Goal: Transaction & Acquisition: Download file/media

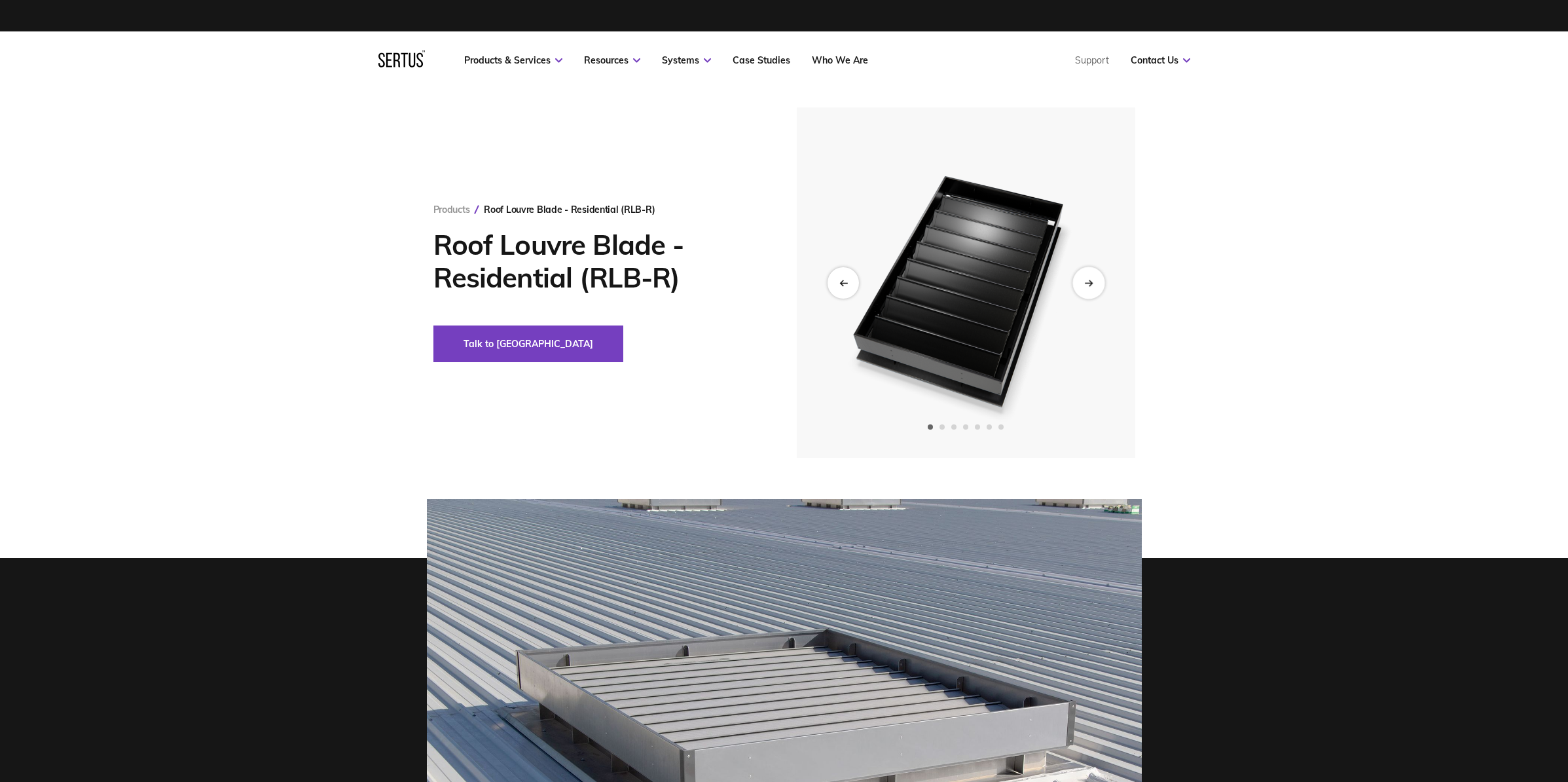
click at [1085, 292] on div "Next slide" at bounding box center [1089, 283] width 32 height 32
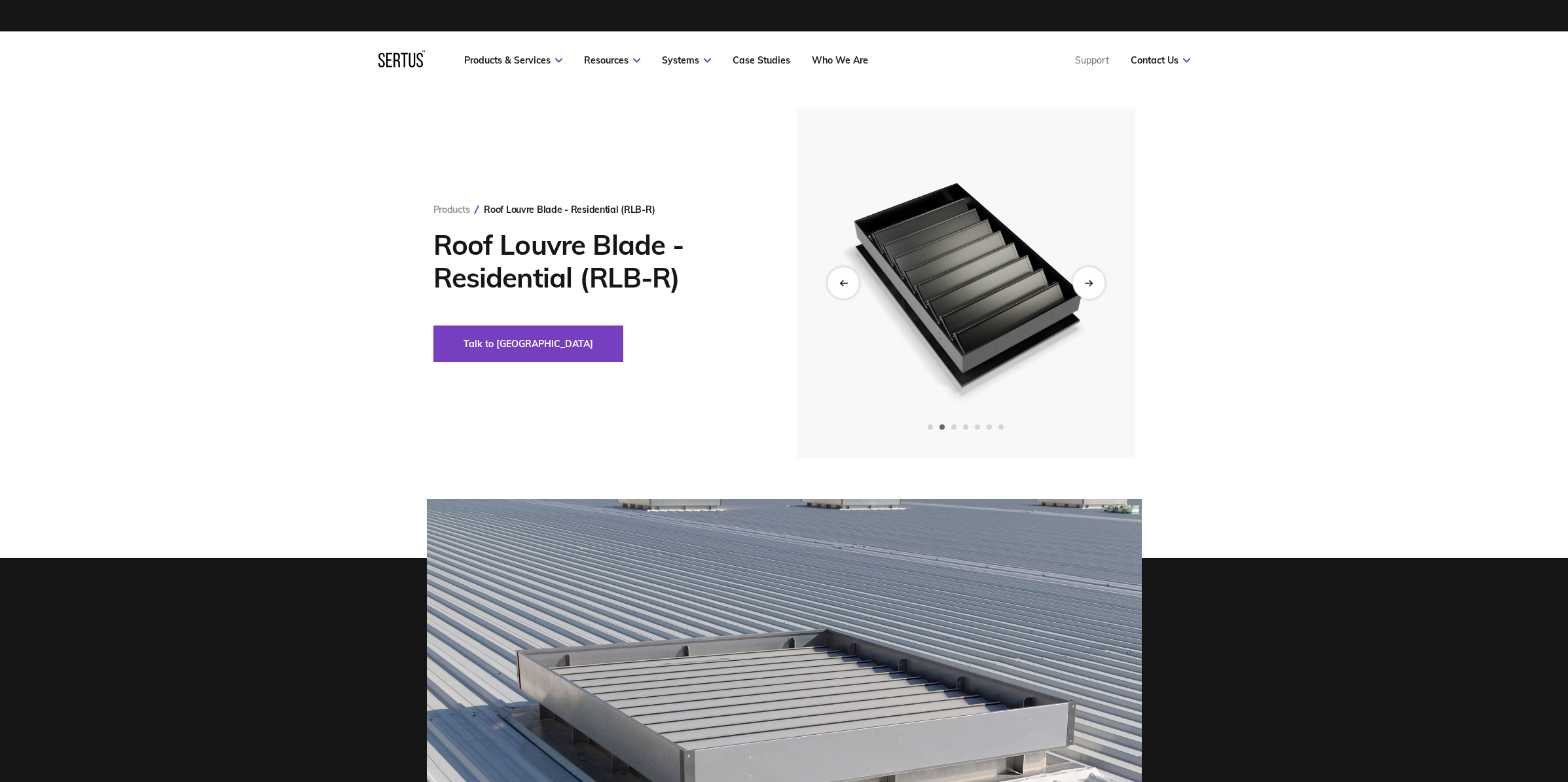
click at [1085, 292] on div "Next slide" at bounding box center [1089, 283] width 32 height 32
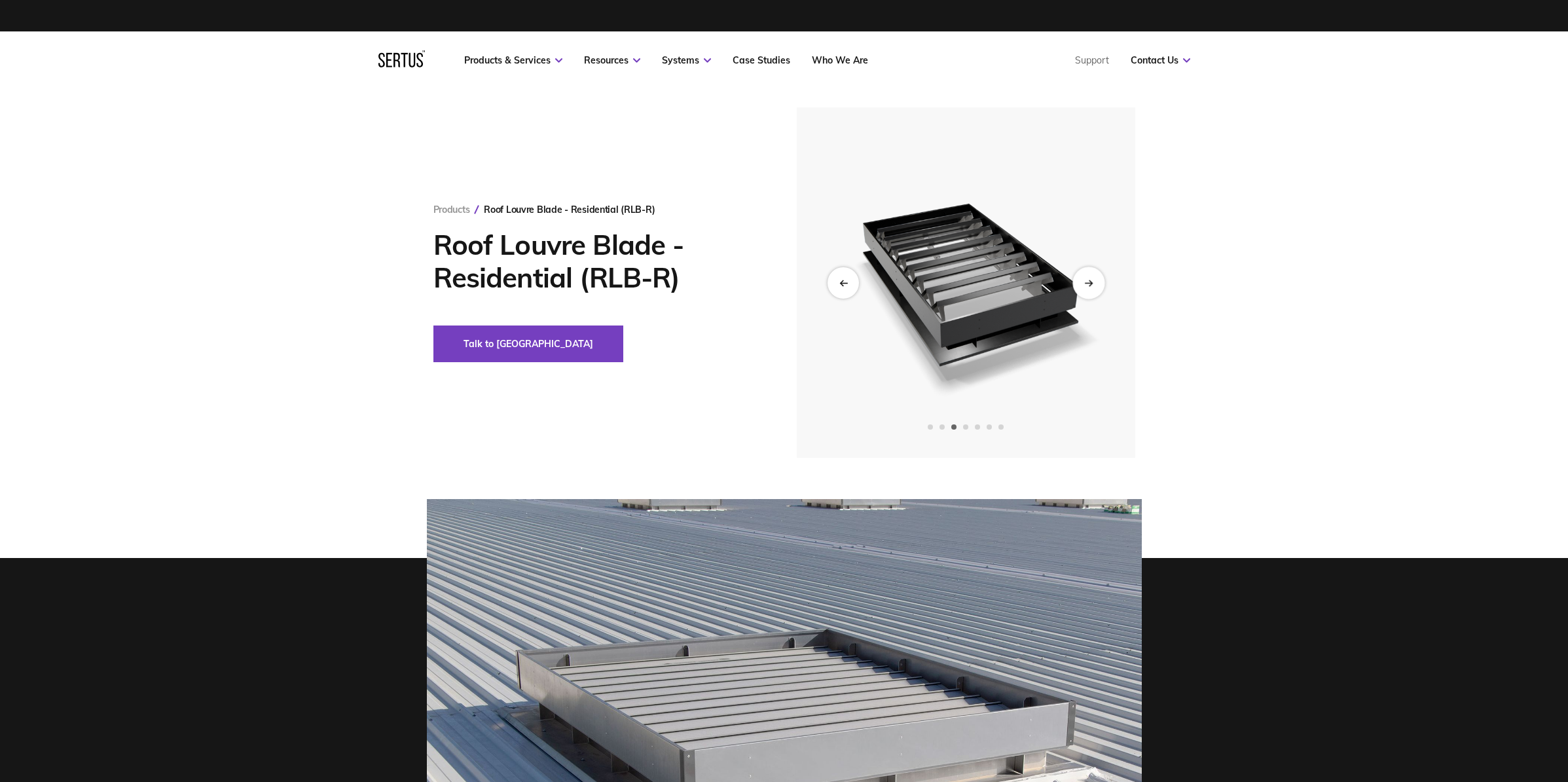
click at [1085, 292] on div "Next slide" at bounding box center [1089, 283] width 32 height 32
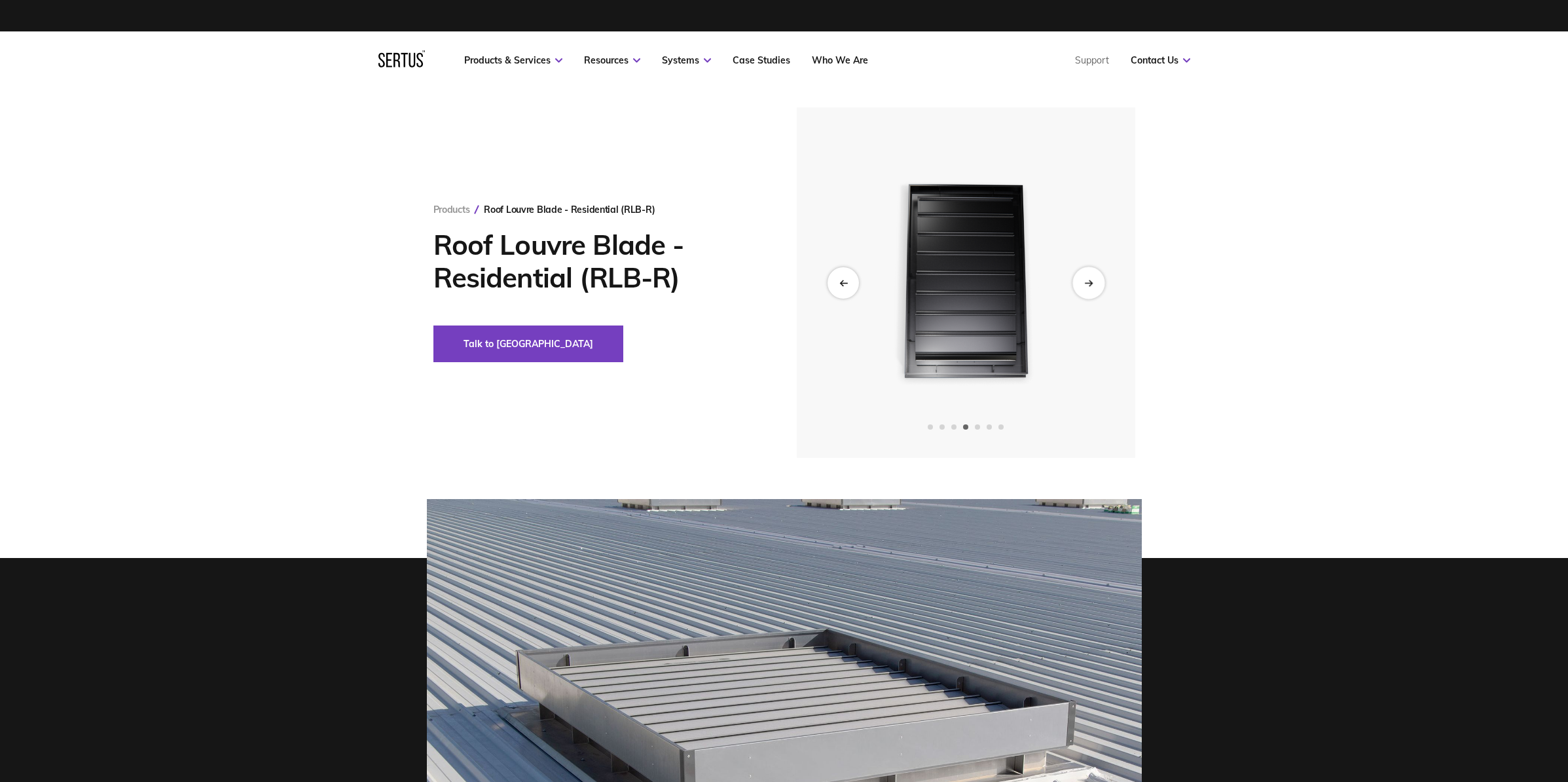
click at [1085, 292] on div "Next slide" at bounding box center [1089, 283] width 32 height 32
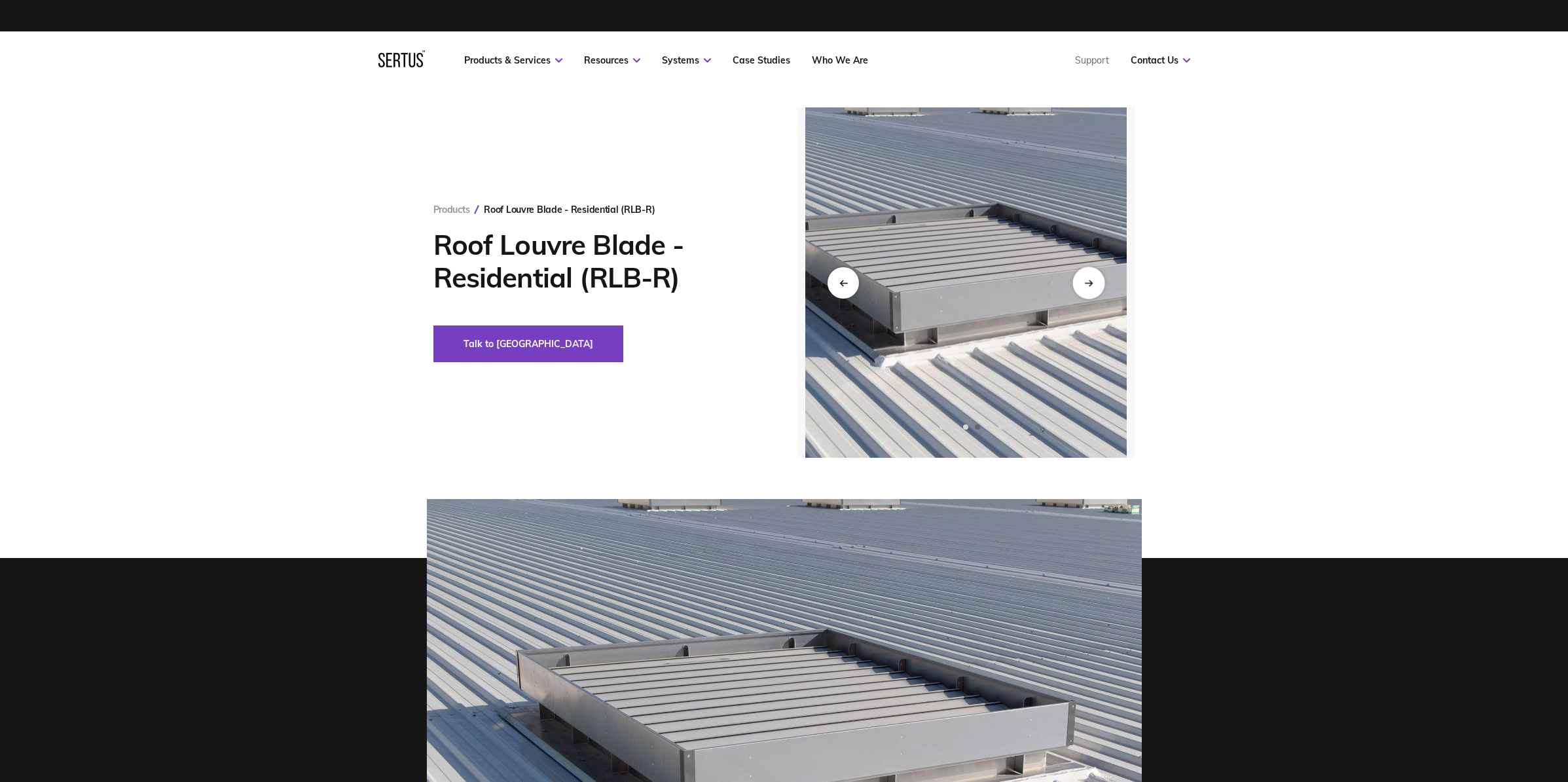
click at [1085, 292] on div "Next slide" at bounding box center [1089, 283] width 32 height 32
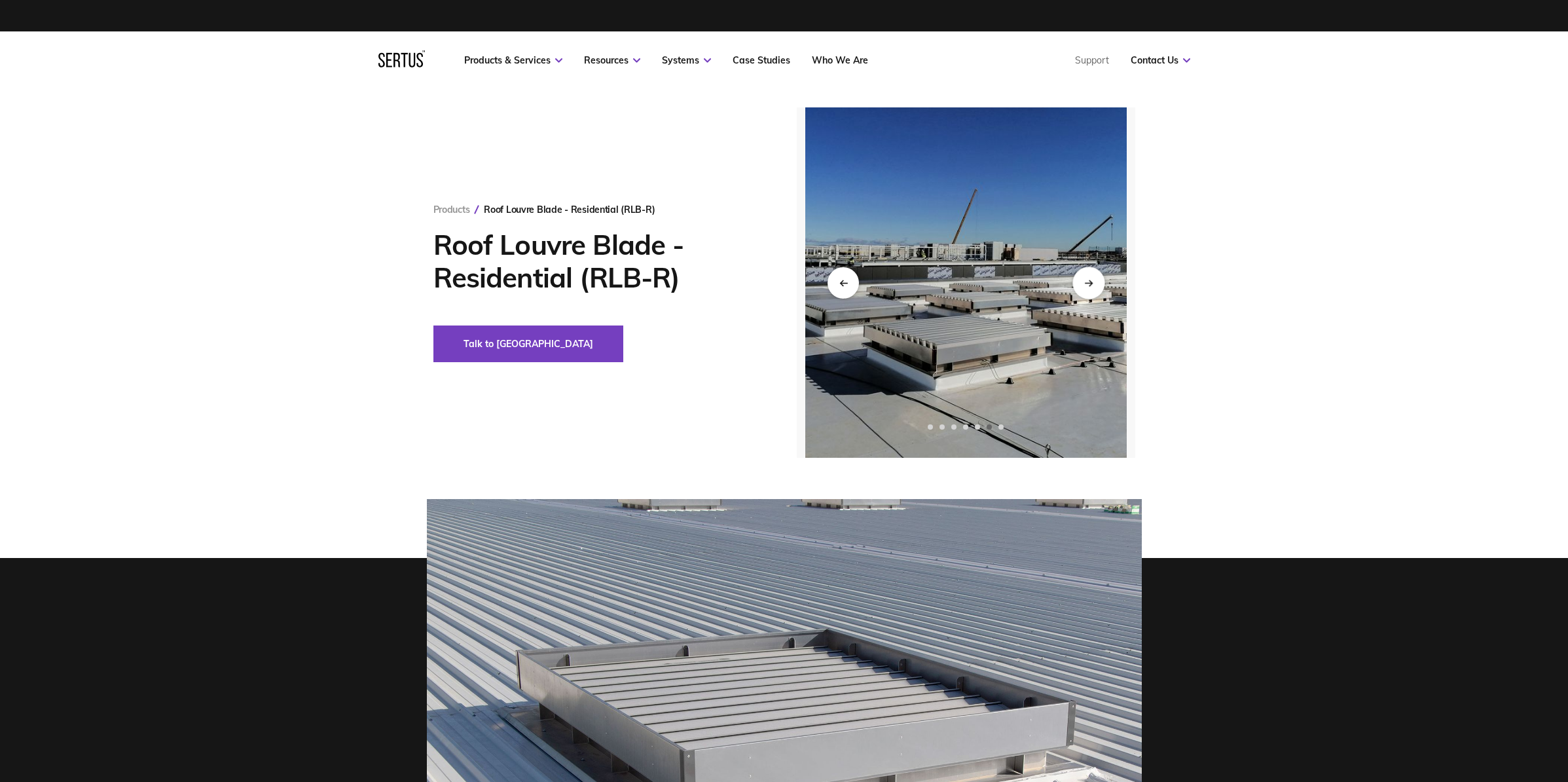
click at [1086, 286] on icon "Next slide" at bounding box center [1088, 282] width 8 height 7
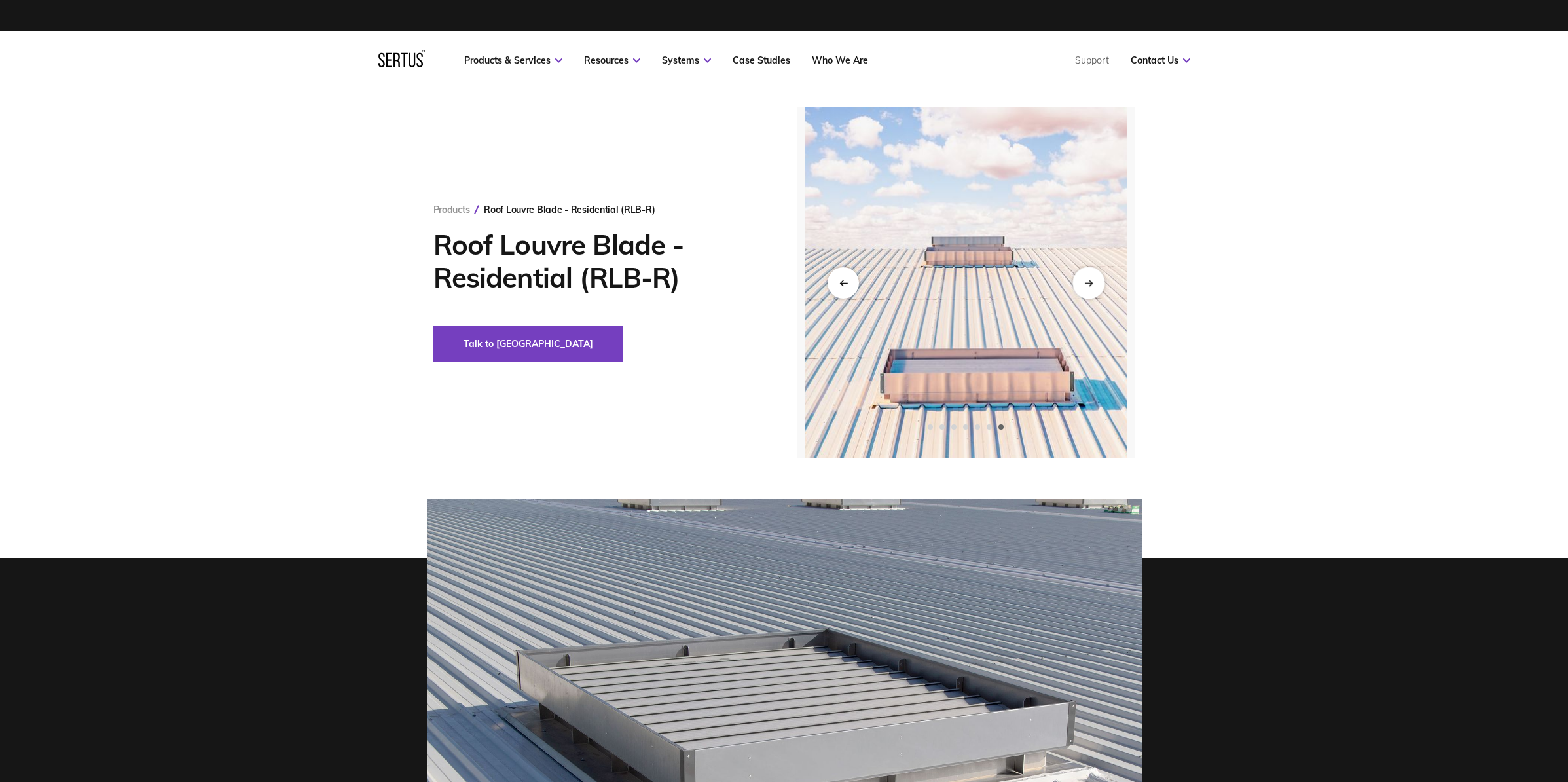
click at [1086, 286] on icon "Next slide" at bounding box center [1088, 282] width 8 height 7
click at [1089, 283] on icon "Next slide" at bounding box center [1087, 283] width 7 height 0
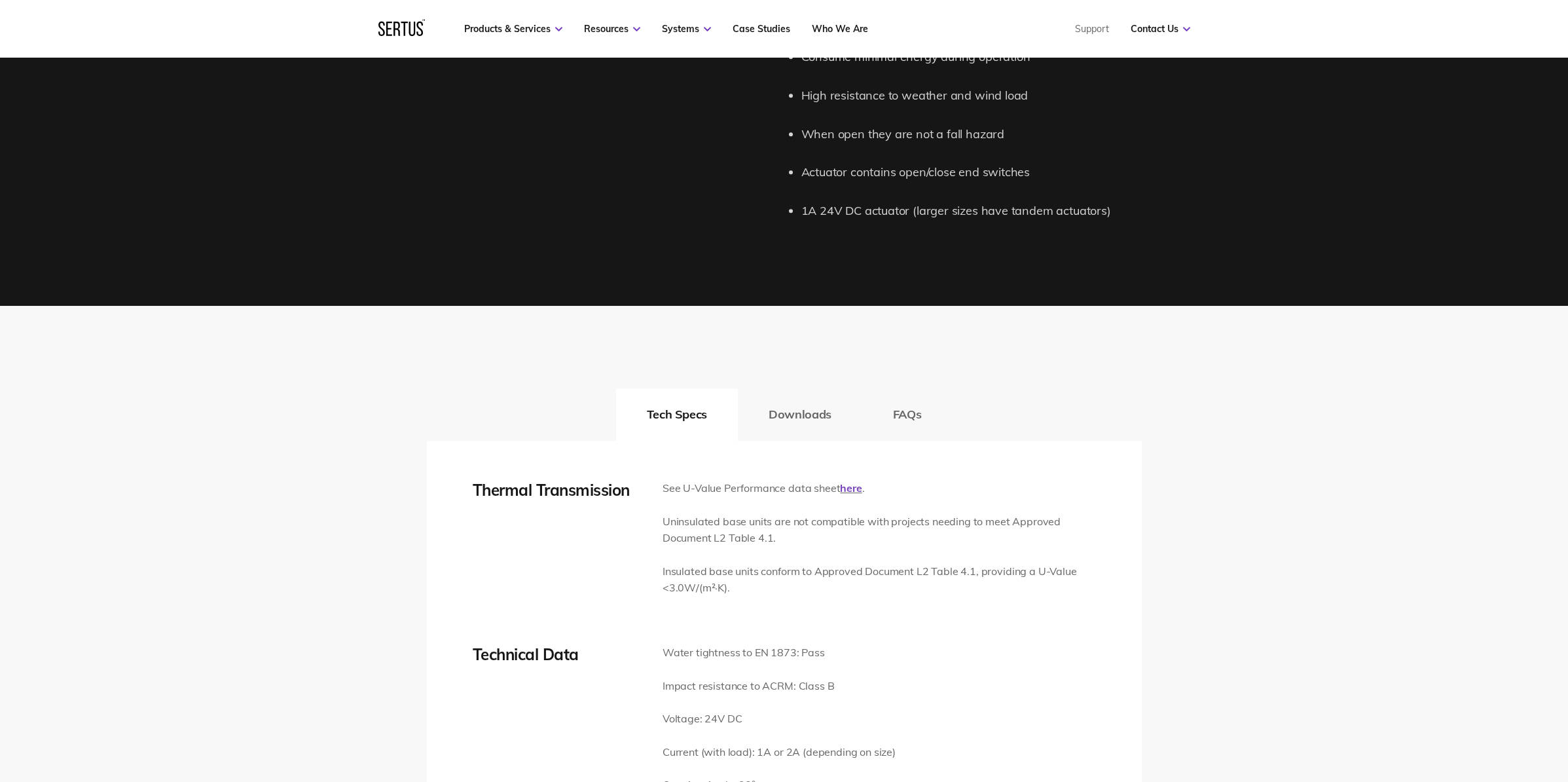
scroll to position [1729, 0]
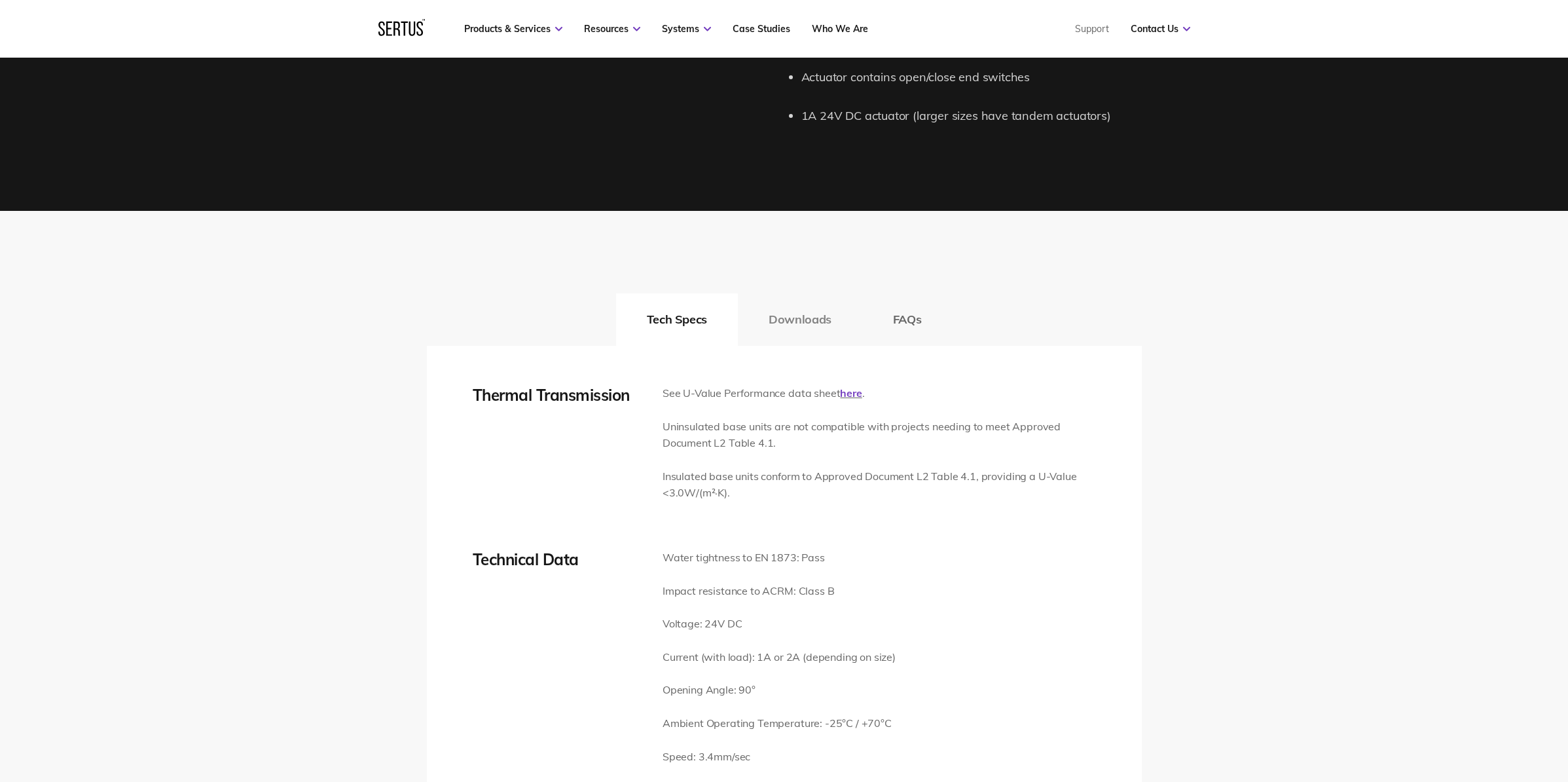
click at [795, 335] on button "Downloads" at bounding box center [799, 319] width 124 height 53
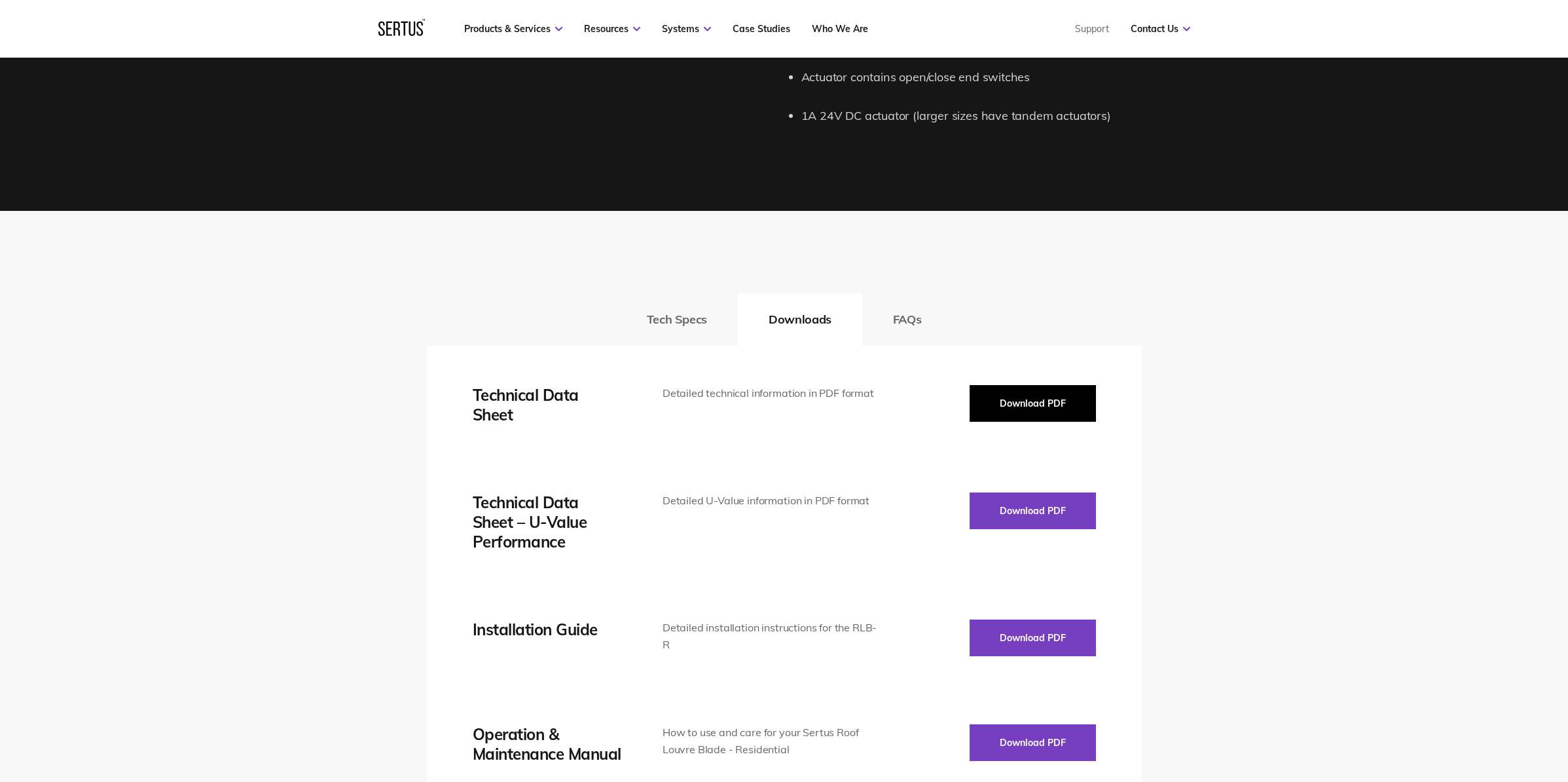
click at [1025, 409] on button "Download PDF" at bounding box center [1033, 403] width 126 height 37
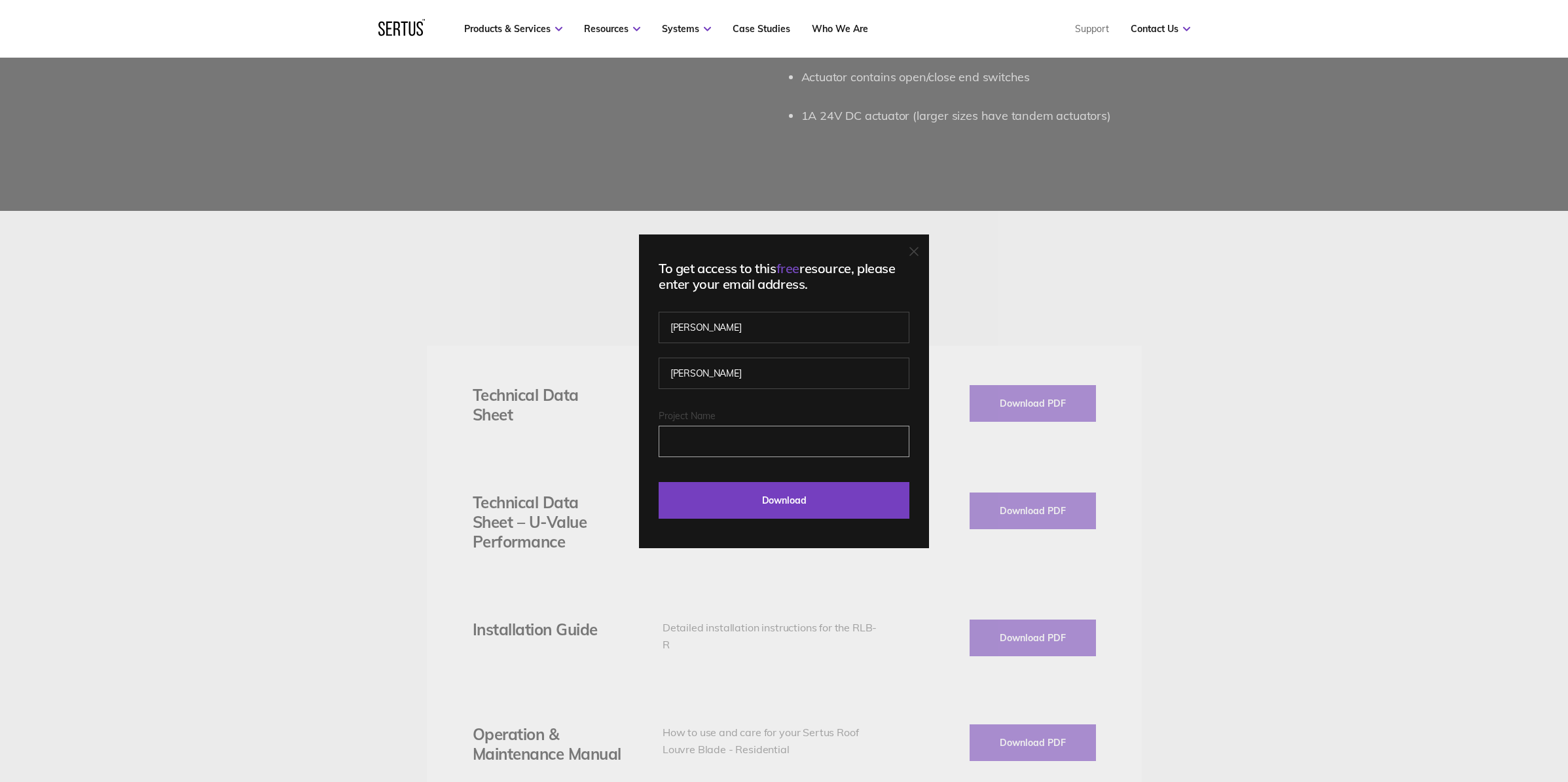
click at [749, 446] on input "Project Name" at bounding box center [783, 441] width 251 height 31
type input "[PERSON_NAME] Yards"
click at [658, 482] on input "Download" at bounding box center [783, 500] width 251 height 37
